Goal: Communication & Community: Connect with others

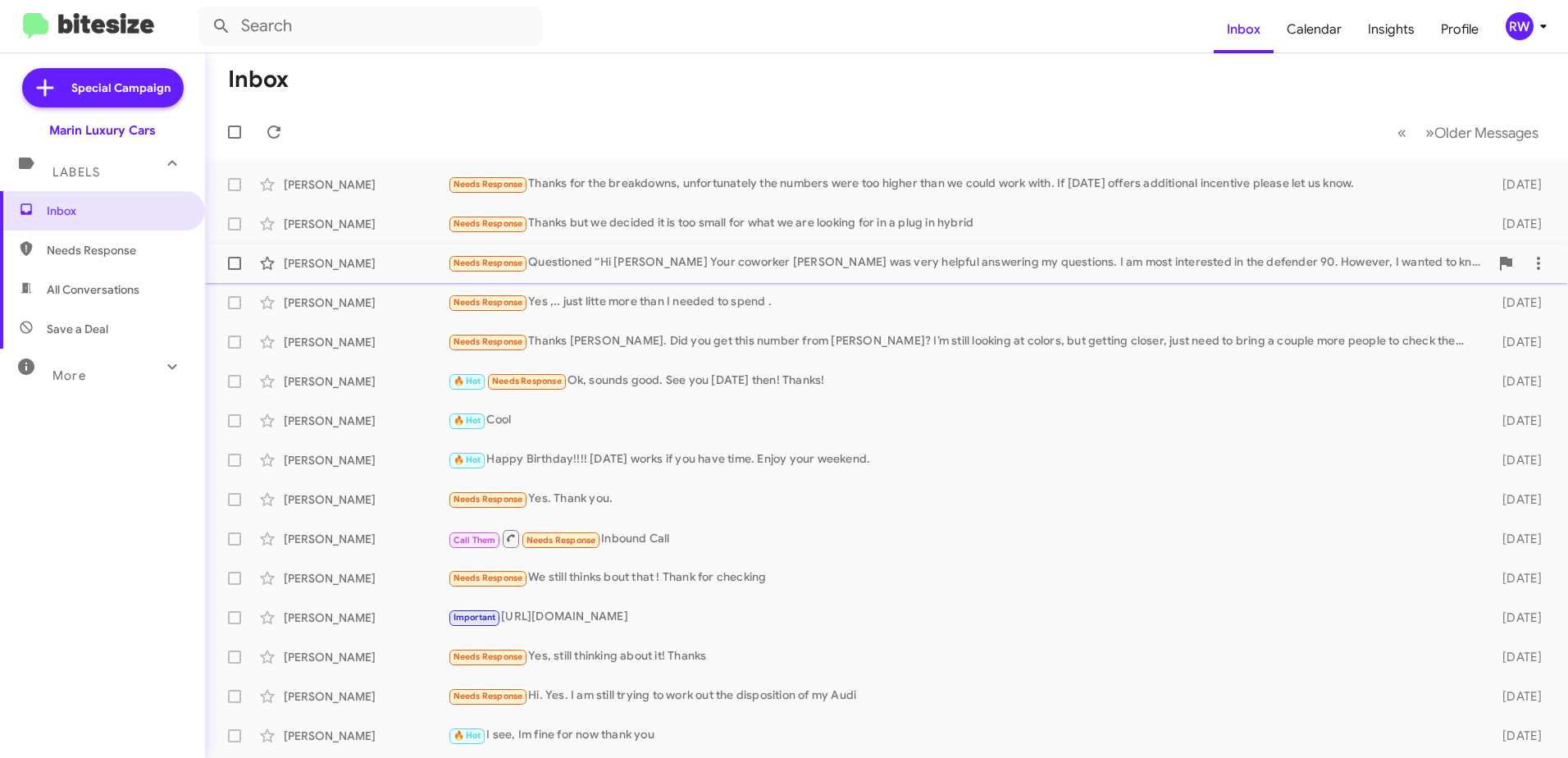
click at [345, 263] on div "[PERSON_NAME]" at bounding box center [366, 263] width 164 height 17
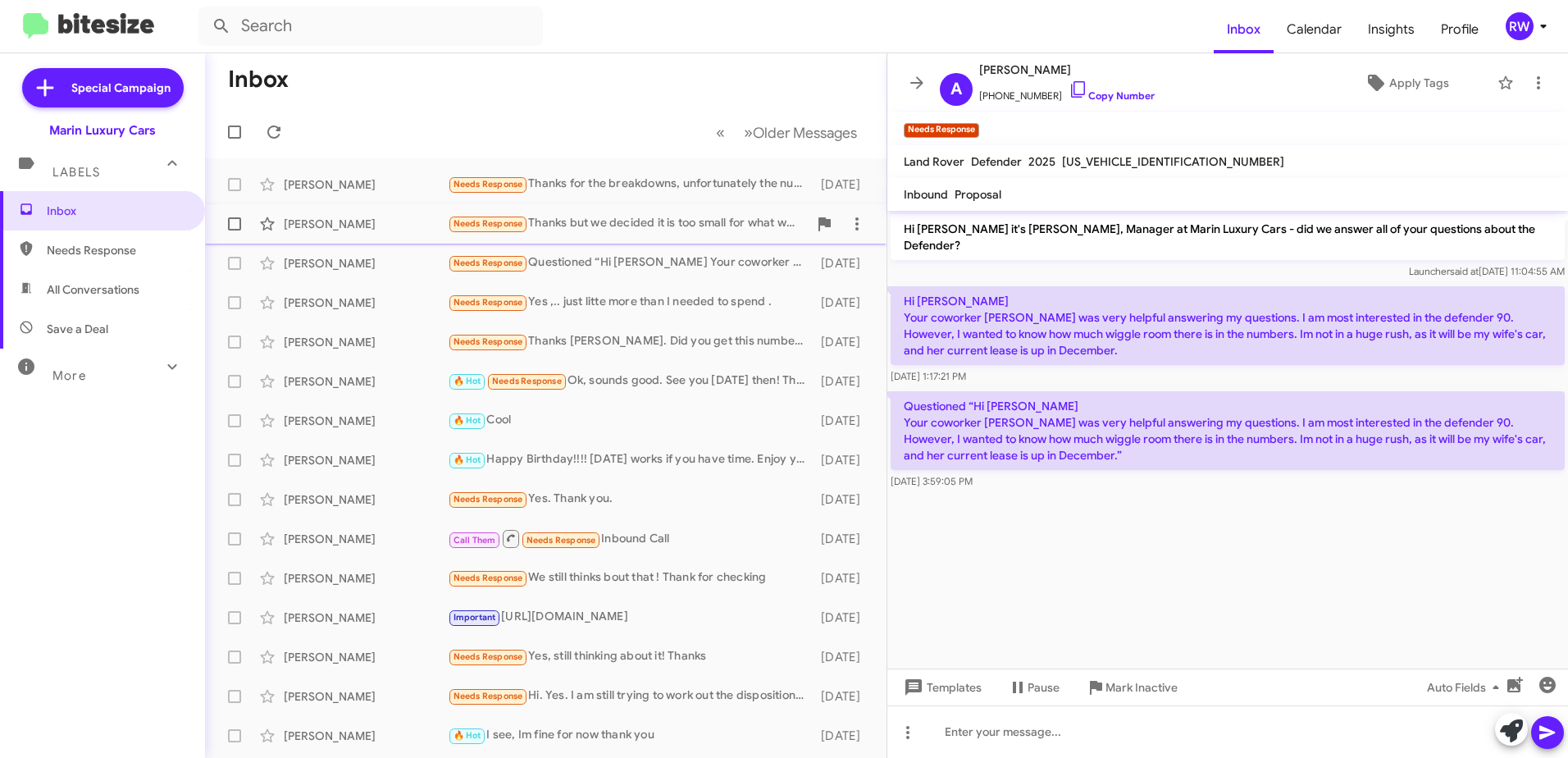
click at [343, 223] on div "[PERSON_NAME]" at bounding box center [366, 224] width 164 height 17
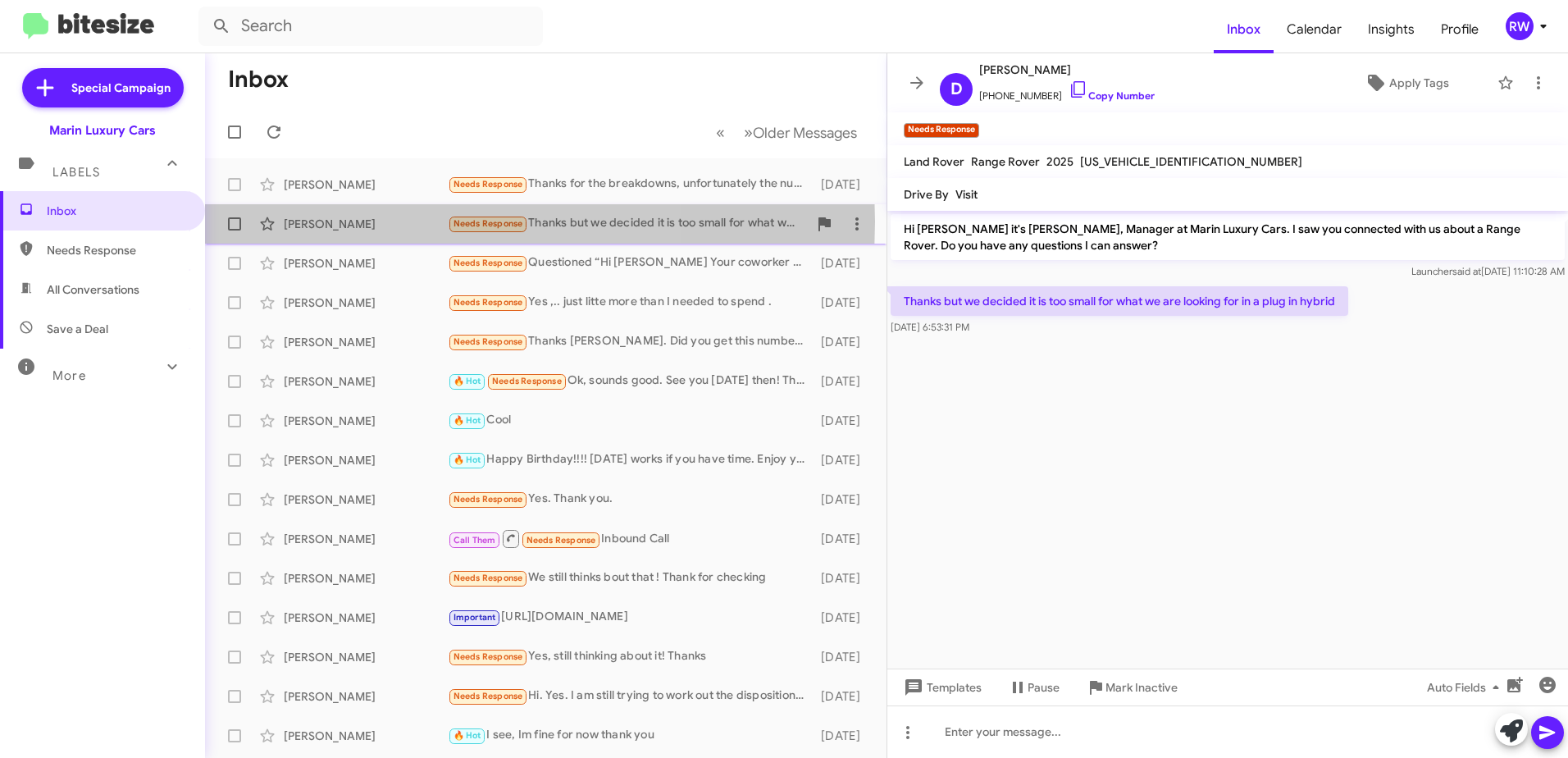
drag, startPoint x: 361, startPoint y: 221, endPoint x: 285, endPoint y: 221, distance: 76.0
click at [285, 221] on div "[PERSON_NAME]" at bounding box center [366, 224] width 164 height 17
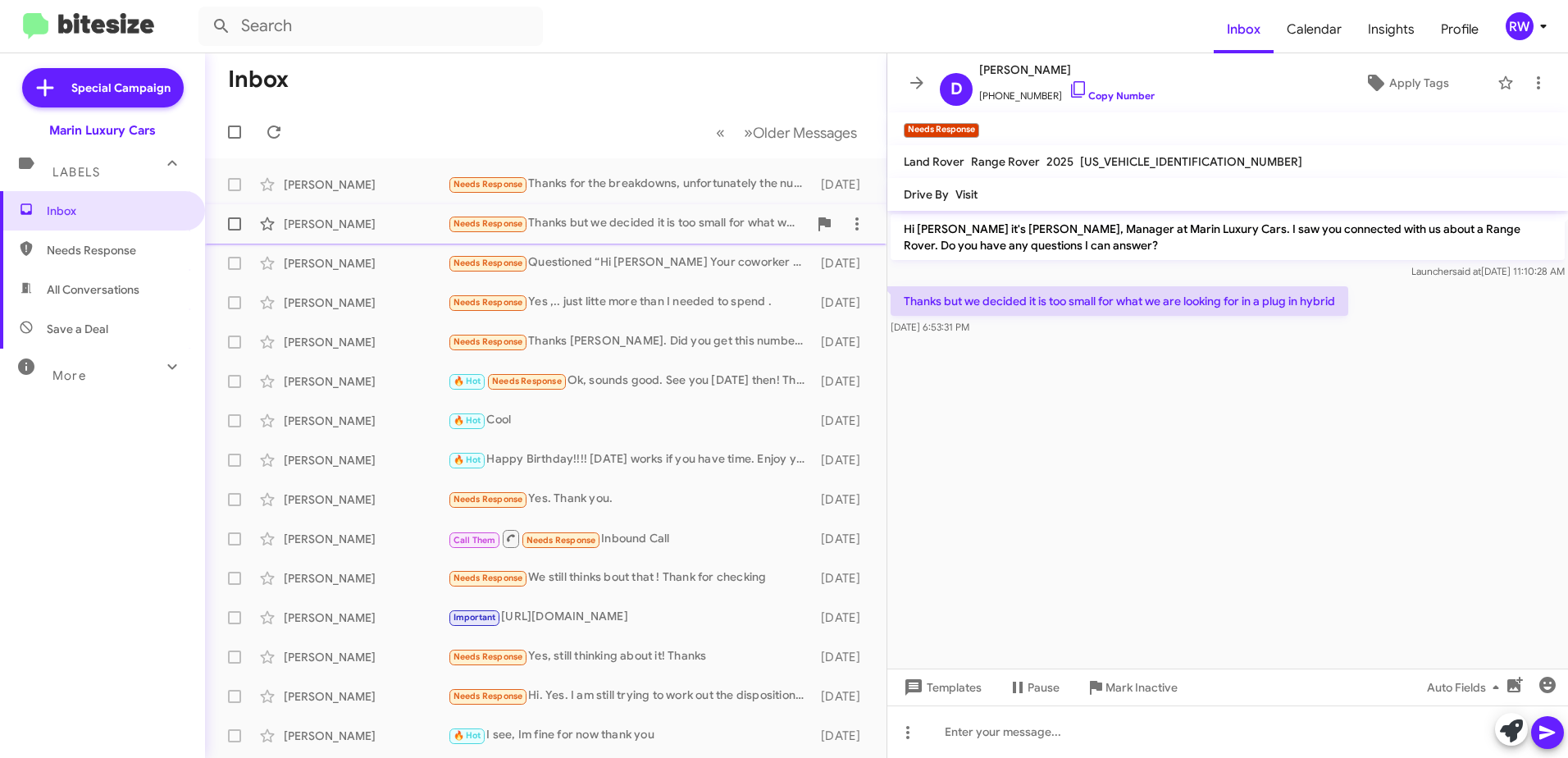
copy div "[PERSON_NAME]"
